Goal: Transaction & Acquisition: Purchase product/service

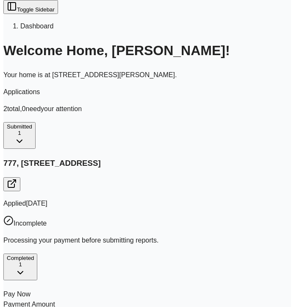
scroll to position [45, 0]
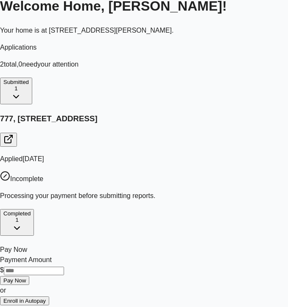
click at [64, 267] on input "Payment Amount" at bounding box center [34, 271] width 60 height 8
type input "**"
click at [29, 276] on button "Pay Now" at bounding box center [14, 280] width 29 height 9
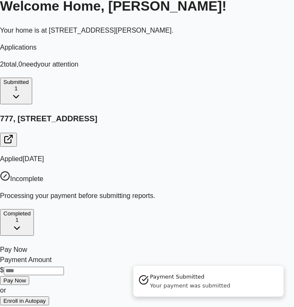
scroll to position [0, 0]
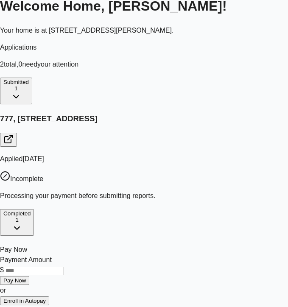
click at [64, 267] on input "Payment Amount" at bounding box center [34, 271] width 60 height 8
type input "**"
click at [29, 276] on button "Pay Now" at bounding box center [14, 280] width 29 height 9
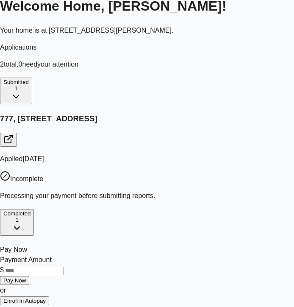
scroll to position [20, 0]
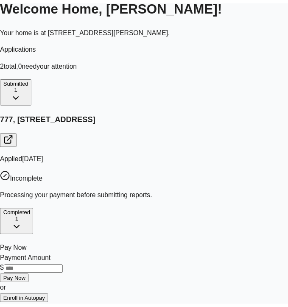
scroll to position [0, 0]
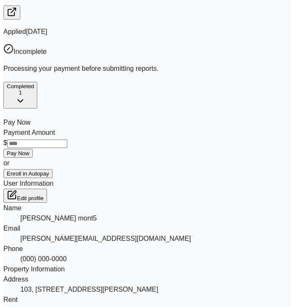
scroll to position [172, 0]
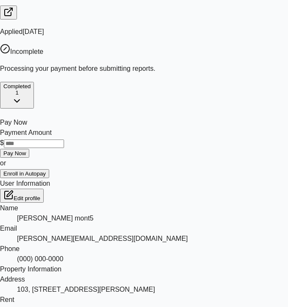
click at [64, 139] on input "Payment Amount" at bounding box center [34, 143] width 60 height 8
type input "***"
click at [29, 149] on button "Pay Now" at bounding box center [14, 153] width 29 height 9
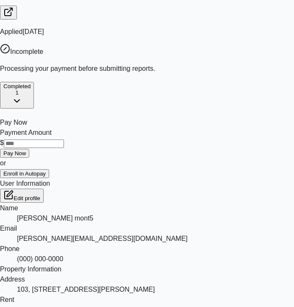
scroll to position [20, 0]
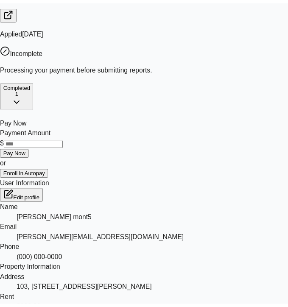
scroll to position [0, 0]
